Goal: Book appointment/travel/reservation

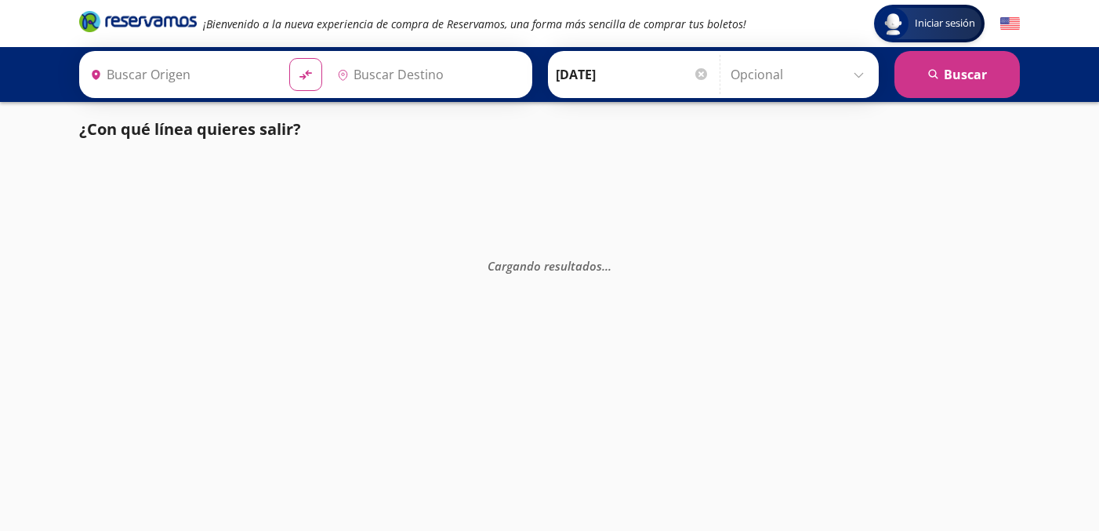
type input "[GEOGRAPHIC_DATA], [GEOGRAPHIC_DATA]"
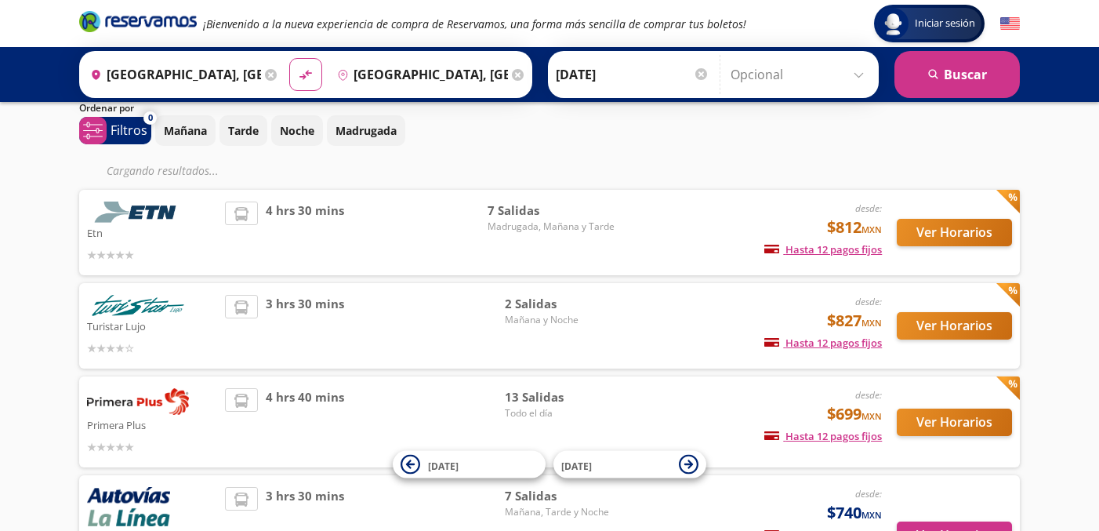
scroll to position [57, 0]
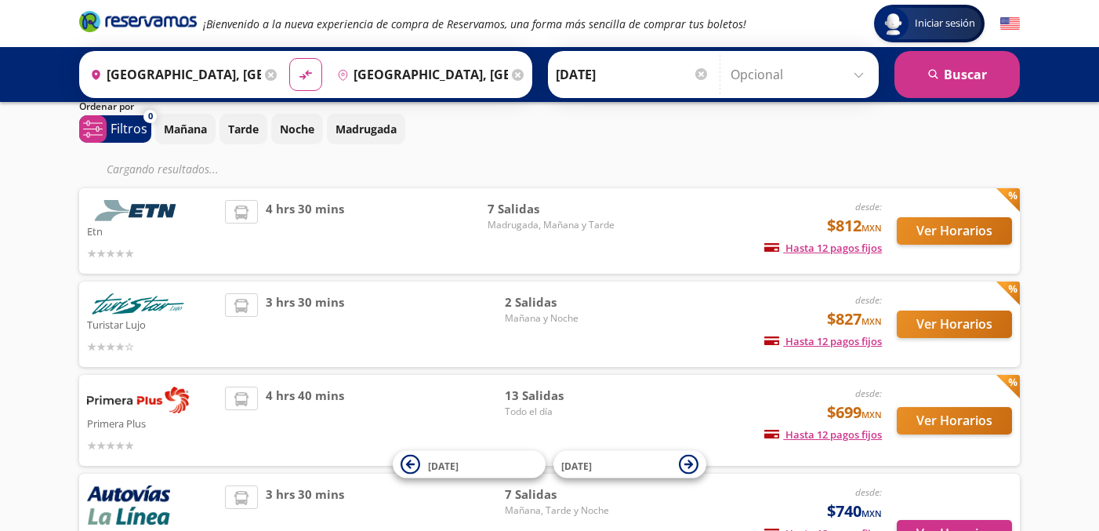
click at [638, 318] on div "desde: $827 MXN Hasta 12 pagos fijos Pagos fijos en compras mayores a $30 MXN, …" at bounding box center [753, 324] width 260 height 62
click at [856, 307] on span "desde:" at bounding box center [869, 300] width 27 height 14
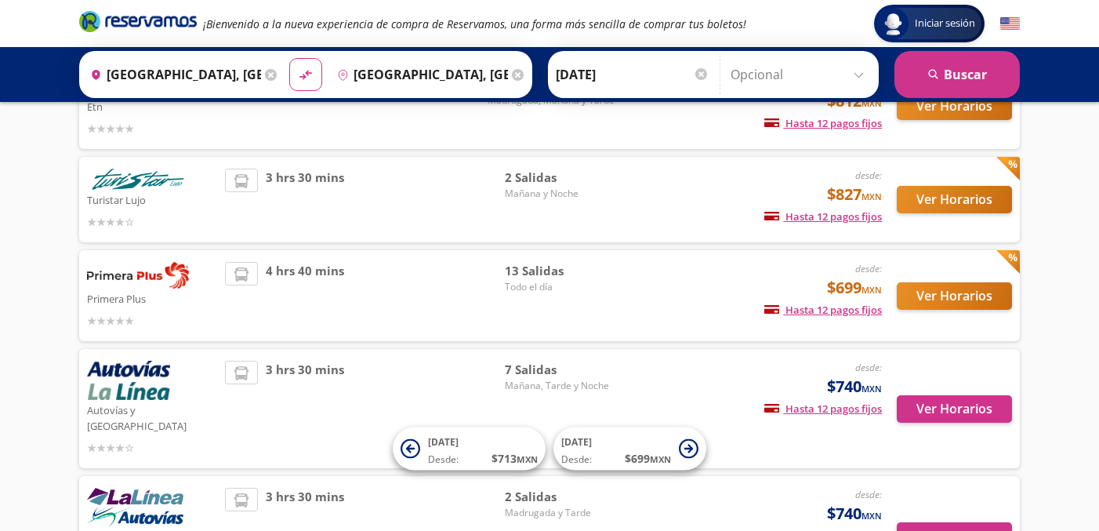
scroll to position [271, 0]
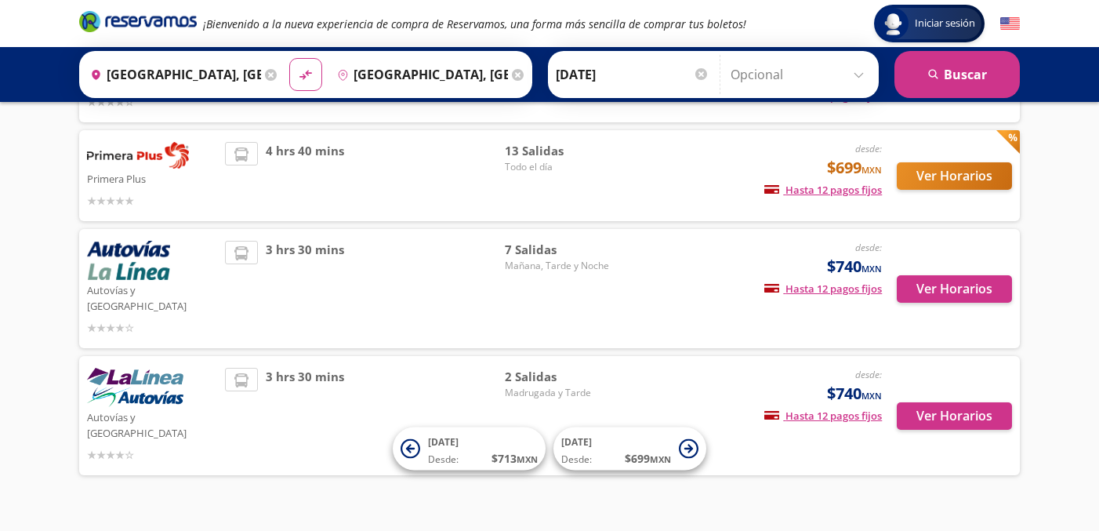
click at [862, 382] on span "$740 MXN" at bounding box center [854, 394] width 55 height 24
click at [935, 402] on button "Ver Horarios" at bounding box center [954, 415] width 115 height 27
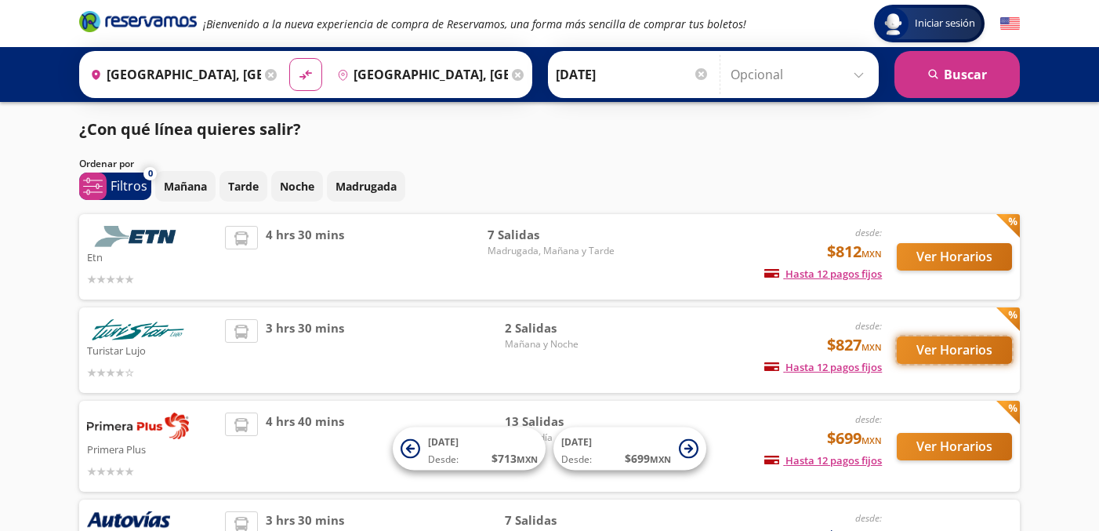
click at [950, 351] on button "Ver Horarios" at bounding box center [954, 349] width 115 height 27
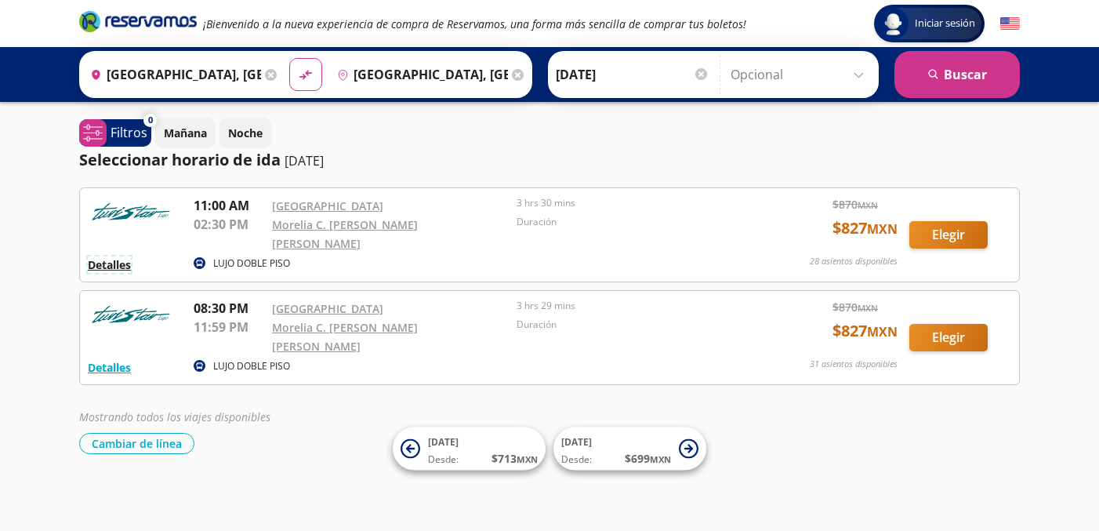
click at [107, 256] on button "Detalles" at bounding box center [109, 264] width 43 height 16
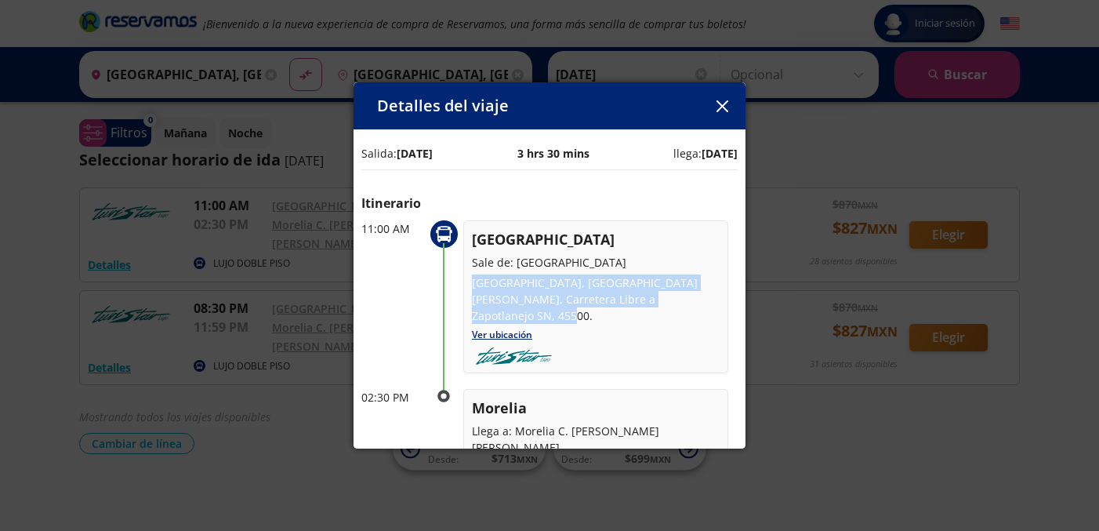
drag, startPoint x: 471, startPoint y: 283, endPoint x: 529, endPoint y: 319, distance: 68.3
click at [529, 319] on div "Guadalajara Sale de: [GEOGRAPHIC_DATA], [GEOGRAPHIC_DATA][PERSON_NAME], Carrete…" at bounding box center [595, 296] width 265 height 153
copy p "[GEOGRAPHIC_DATA], [GEOGRAPHIC_DATA][PERSON_NAME], Carretera Libre a Zapotlanej…"
click at [510, 330] on link "Ver ubicación" at bounding box center [502, 334] width 60 height 13
click at [716, 113] on button "button" at bounding box center [722, 106] width 24 height 24
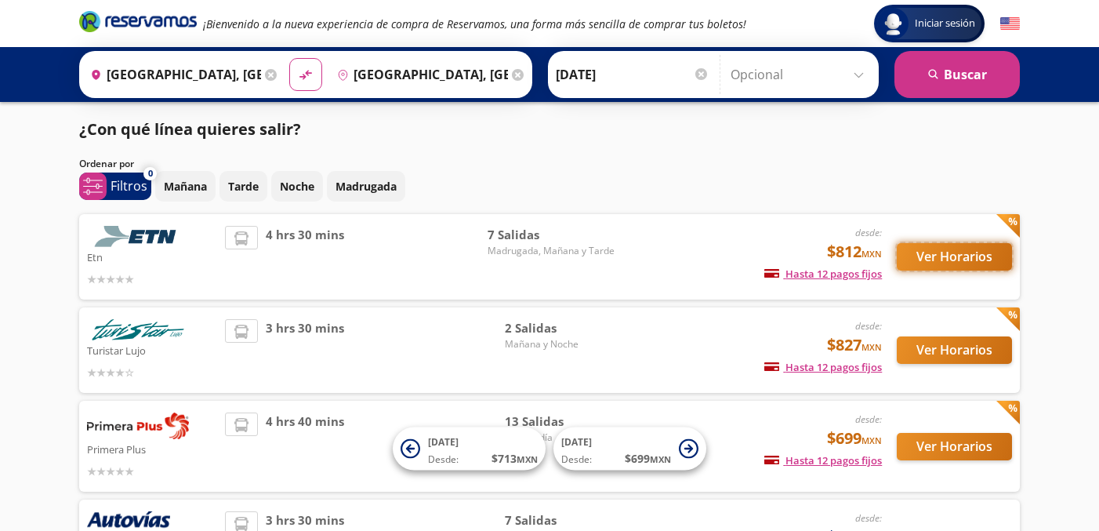
click at [923, 255] on button "Ver Horarios" at bounding box center [954, 256] width 115 height 27
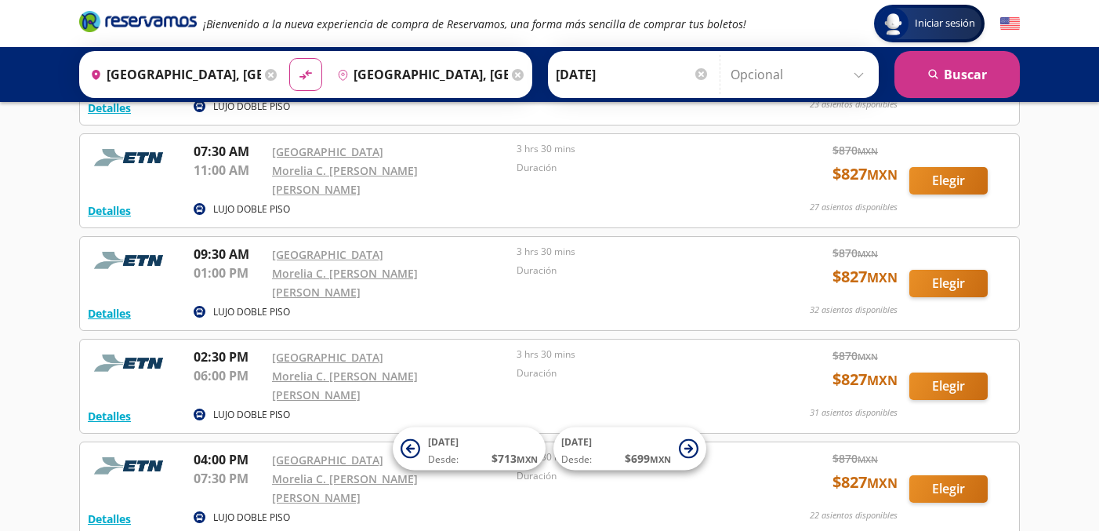
scroll to position [256, 0]
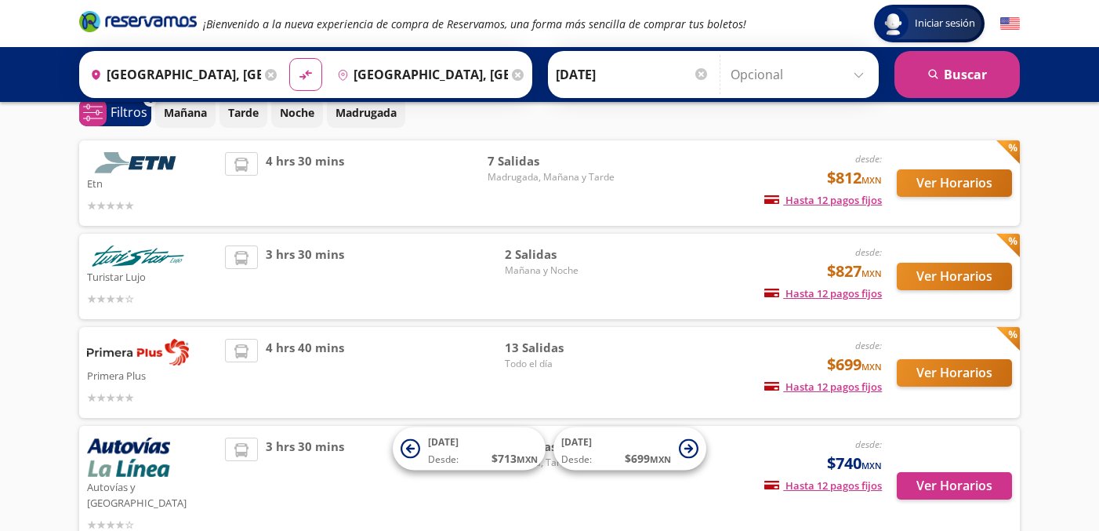
scroll to position [97, 0]
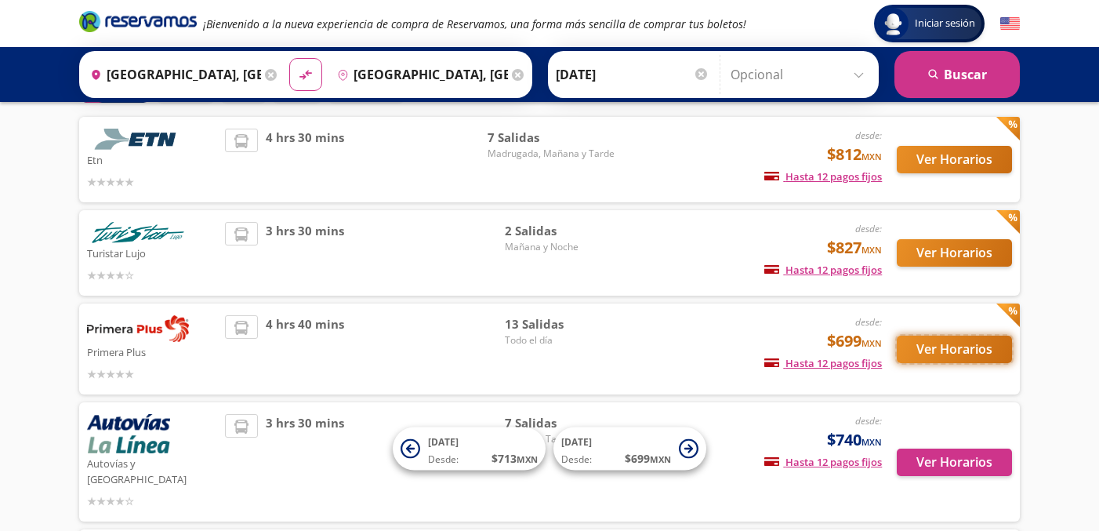
click at [982, 354] on button "Ver Horarios" at bounding box center [954, 349] width 115 height 27
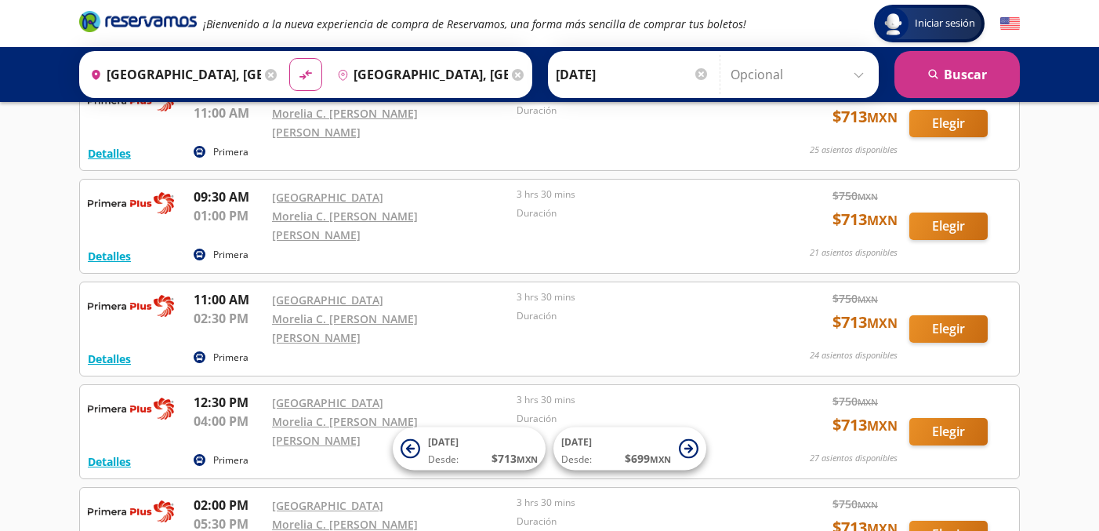
scroll to position [526, 0]
